Goal: Use online tool/utility: Utilize a website feature to perform a specific function

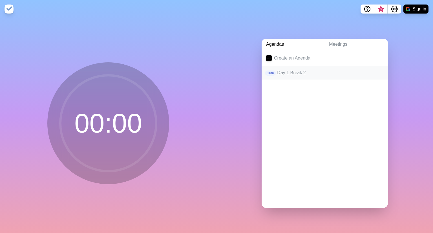
click at [293, 70] on p "Day 1 Break 2" at bounding box center [330, 72] width 106 height 7
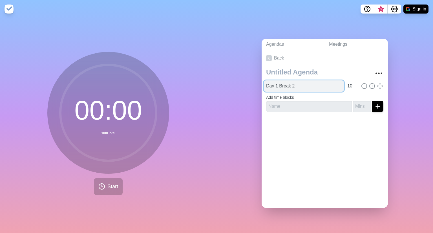
click at [274, 82] on input "Day 1 Break 2" at bounding box center [304, 85] width 80 height 11
click at [298, 86] on input "Day 2 Break 2" at bounding box center [304, 85] width 80 height 11
type input "Day 2 Lunch"
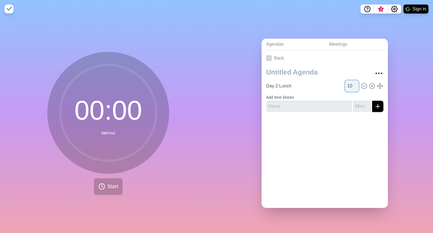
click at [345, 82] on input "10" at bounding box center [352, 85] width 14 height 11
type input "1"
type input "45"
click at [107, 183] on span "Start" at bounding box center [112, 187] width 11 height 8
